Goal: Information Seeking & Learning: Learn about a topic

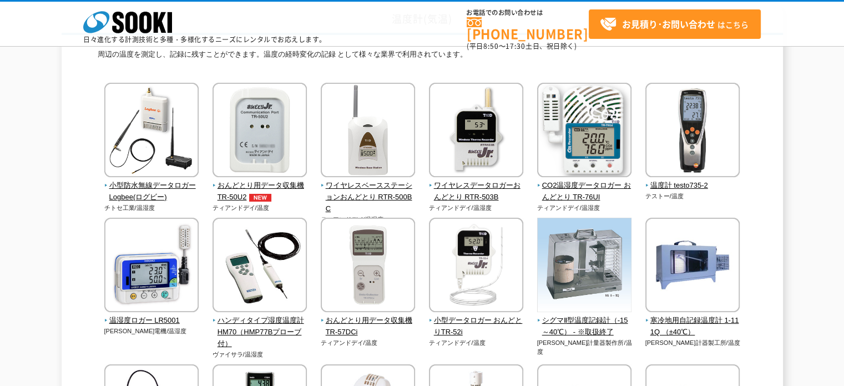
scroll to position [111, 0]
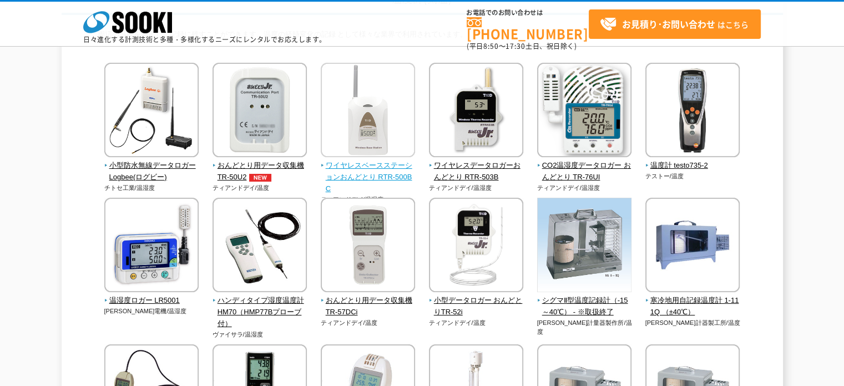
click at [386, 75] on img at bounding box center [368, 111] width 94 height 97
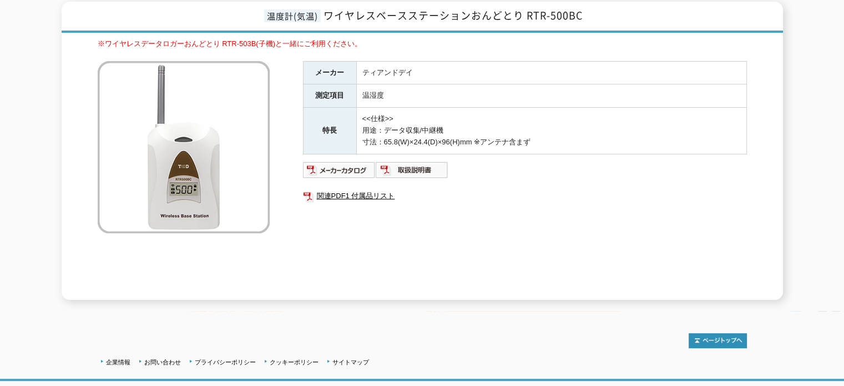
scroll to position [43, 0]
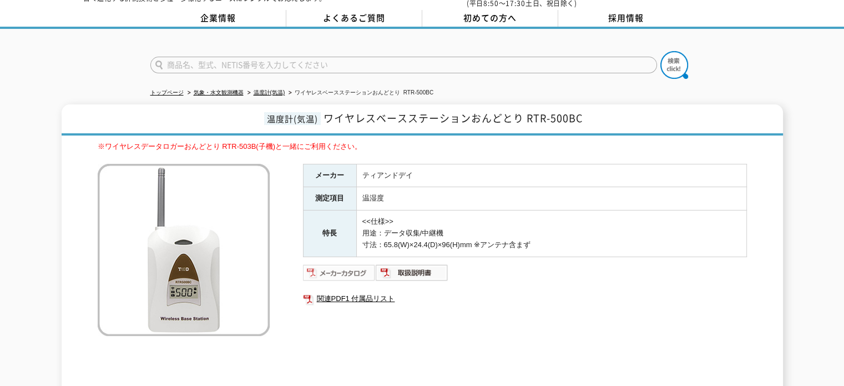
click at [356, 264] on img at bounding box center [339, 273] width 73 height 18
click at [418, 264] on img at bounding box center [412, 273] width 73 height 18
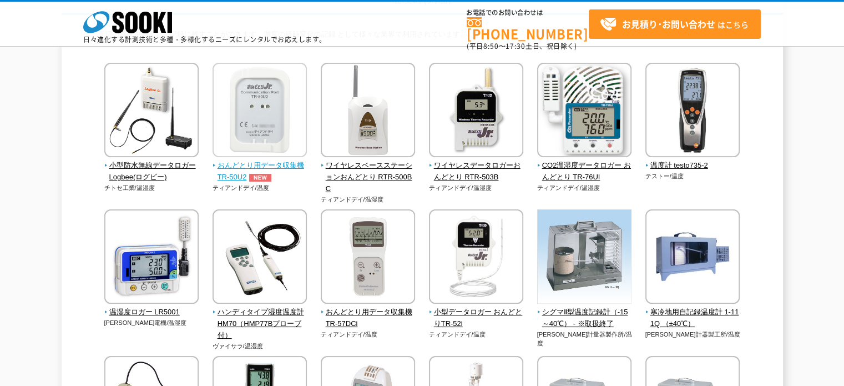
click at [256, 117] on img at bounding box center [260, 111] width 94 height 97
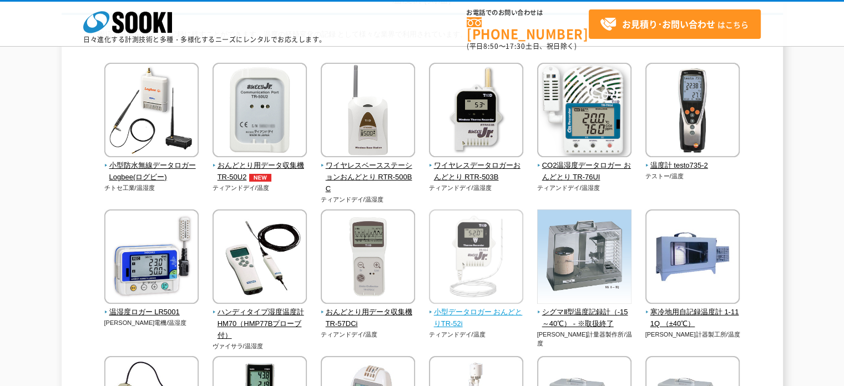
click at [471, 255] on img at bounding box center [476, 257] width 94 height 97
click at [420, 200] on div "小型防水無線データロガー Logbee(ログビー) チトセ工業/温湿度" at bounding box center [423, 353] width 650 height 580
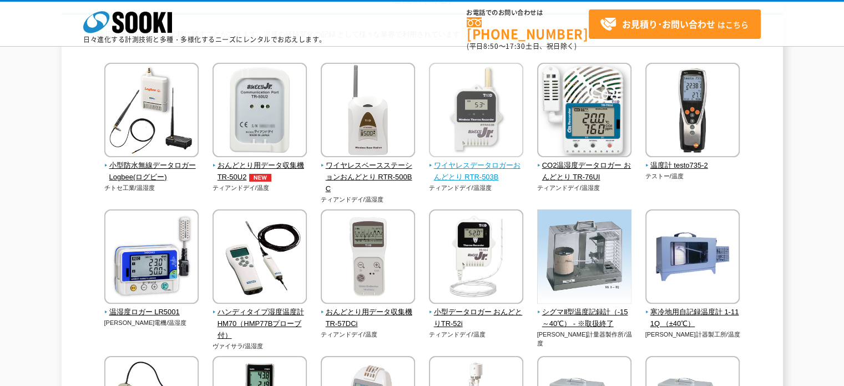
click at [484, 120] on img at bounding box center [476, 111] width 94 height 97
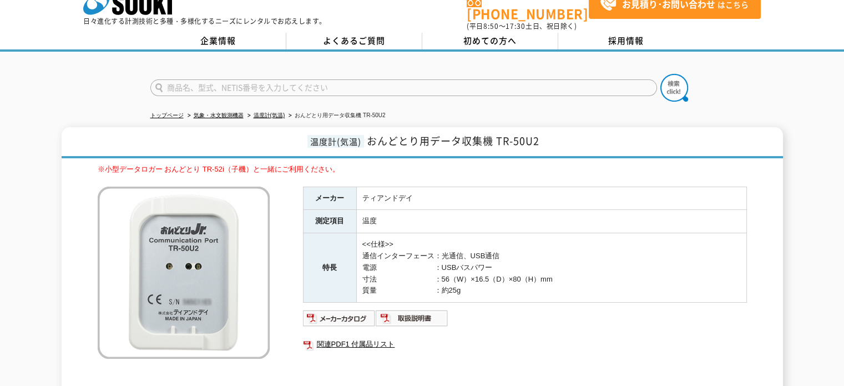
scroll to position [56, 0]
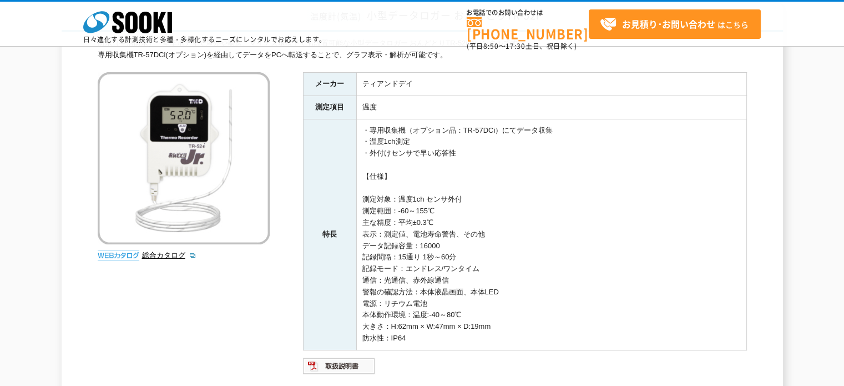
scroll to position [111, 0]
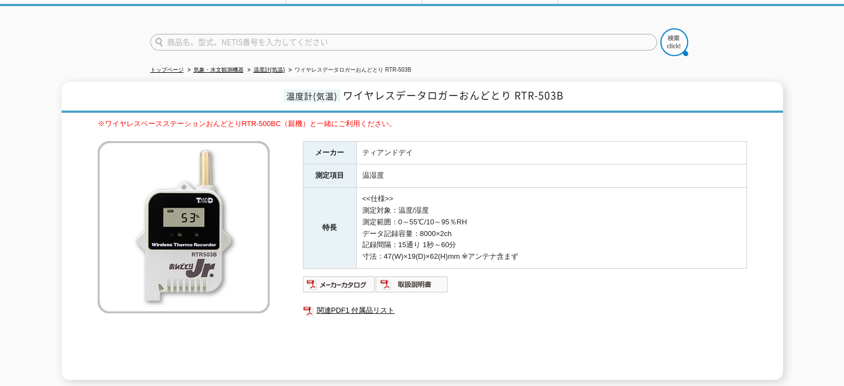
scroll to position [111, 0]
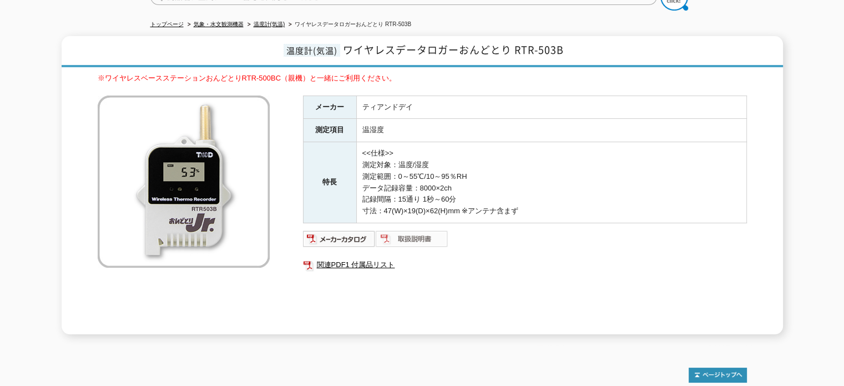
click at [416, 230] on img at bounding box center [412, 239] width 73 height 18
